Goal: Information Seeking & Learning: Learn about a topic

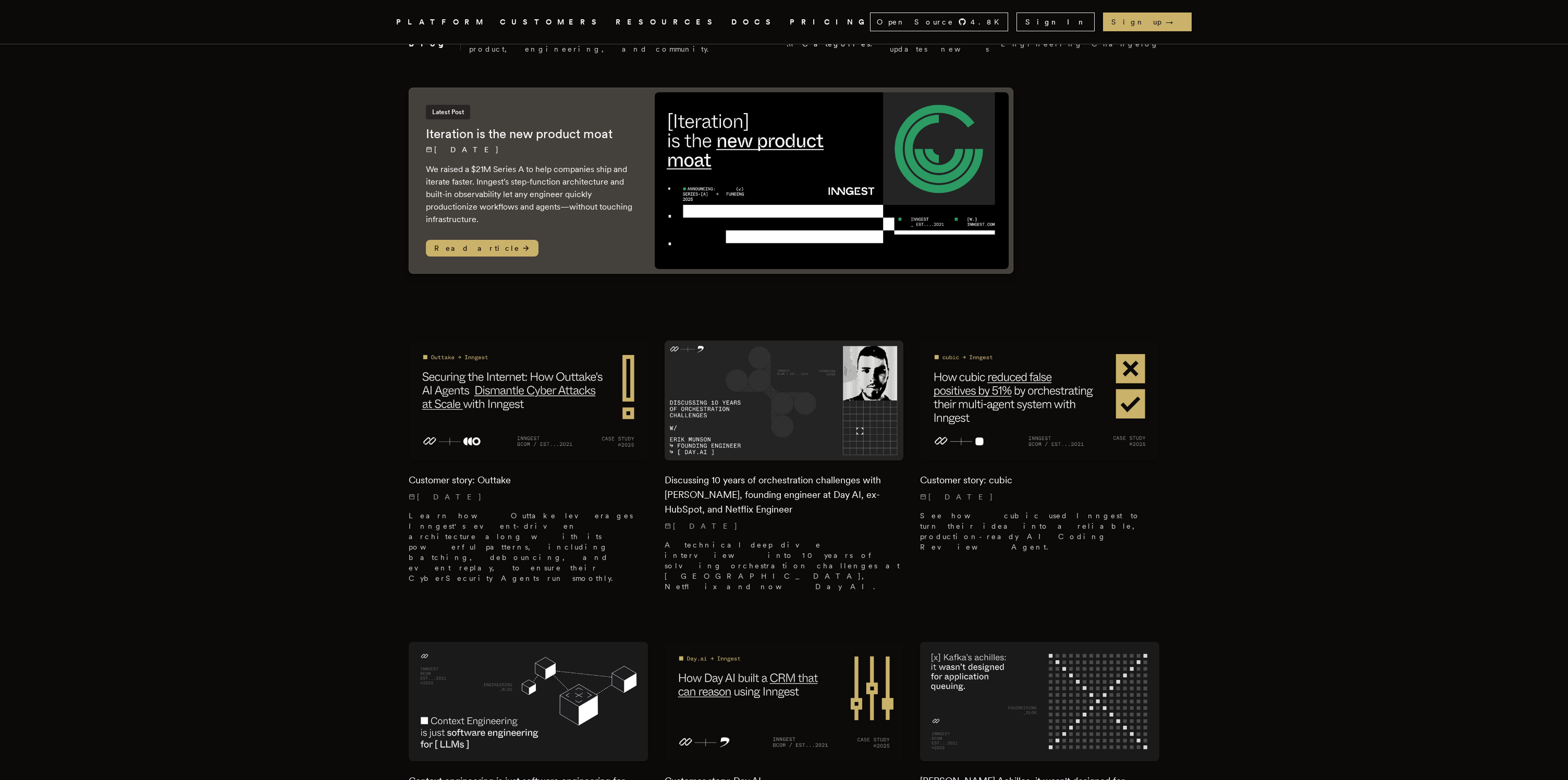
scroll to position [59, 0]
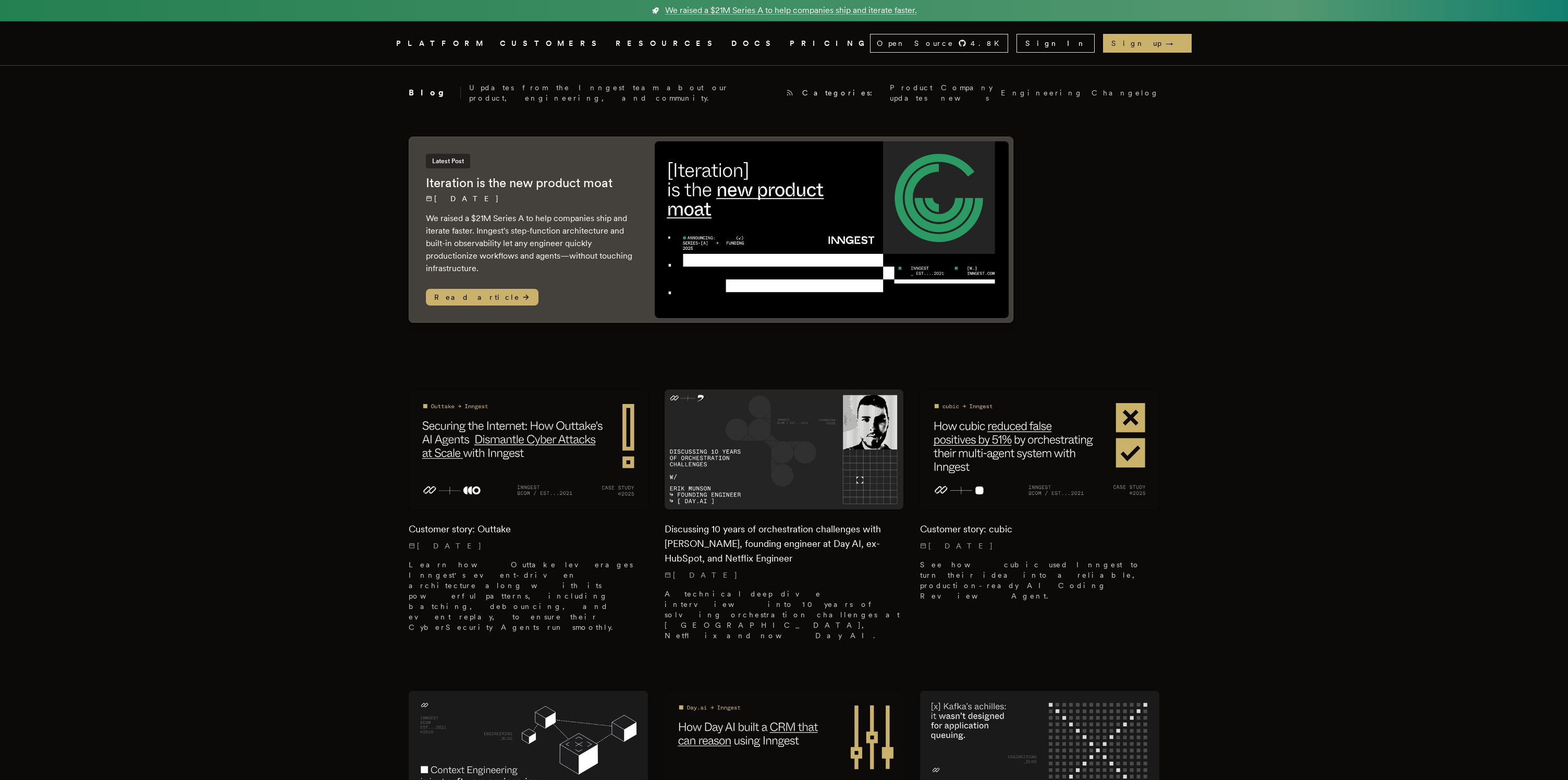
click at [384, 47] on icon ".cls-1 { fill: #FAFAF9; }" at bounding box center [384, 43] width 0 height 13
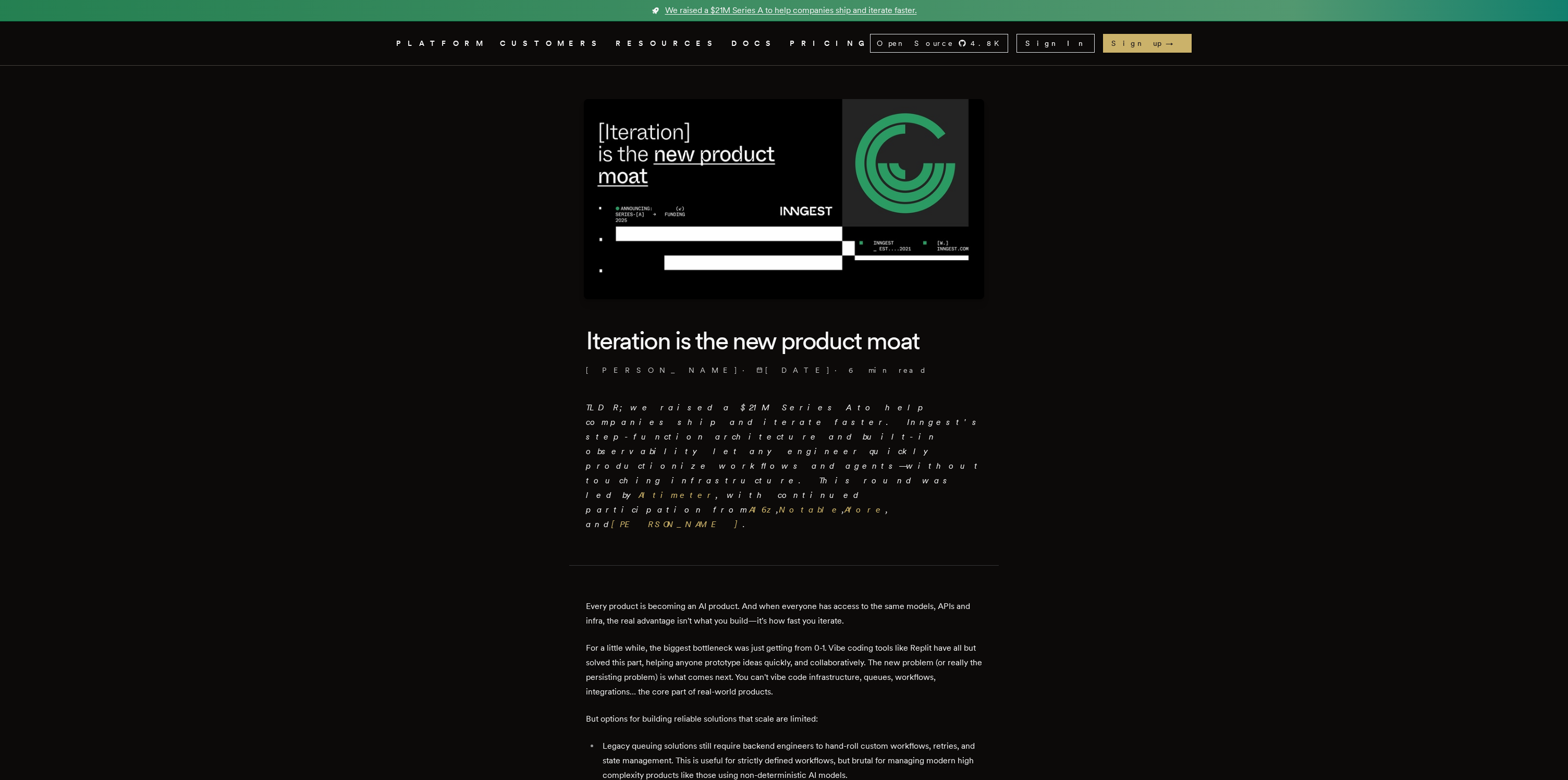
click at [744, 13] on span "We raised a $21M Series A to help companies ship and iterate faster." at bounding box center [791, 11] width 252 height 13
